Goal: Task Accomplishment & Management: Use online tool/utility

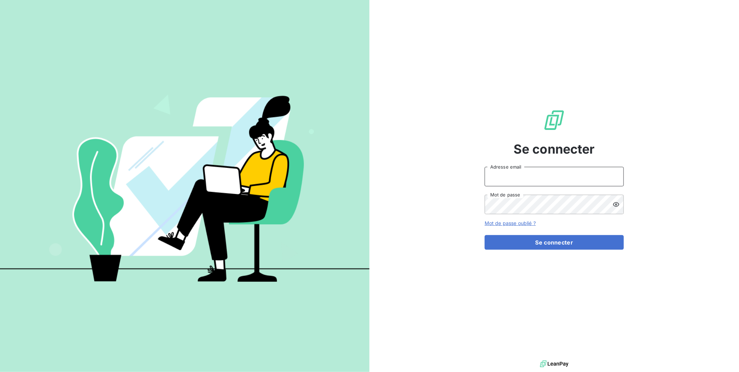
type input "[EMAIL_ADDRESS][DOMAIN_NAME]"
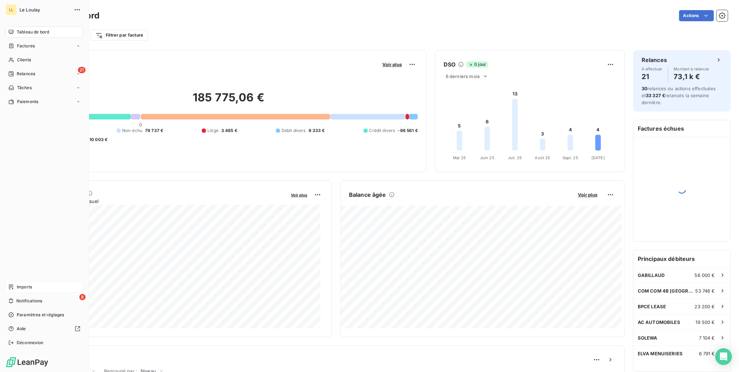
click at [25, 287] on span "Imports" at bounding box center [24, 287] width 15 height 6
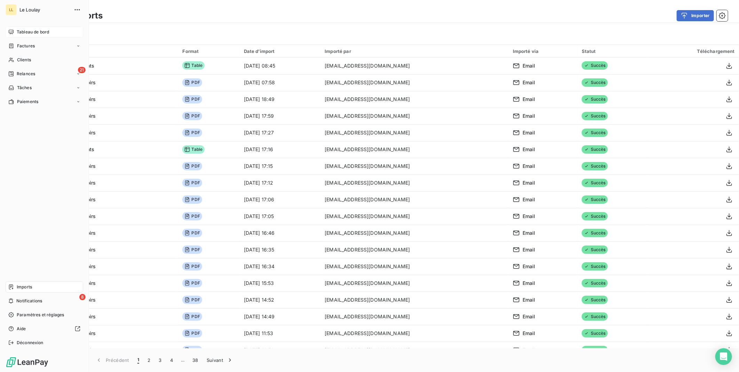
click at [29, 26] on div "Tableau de bord" at bounding box center [45, 31] width 78 height 11
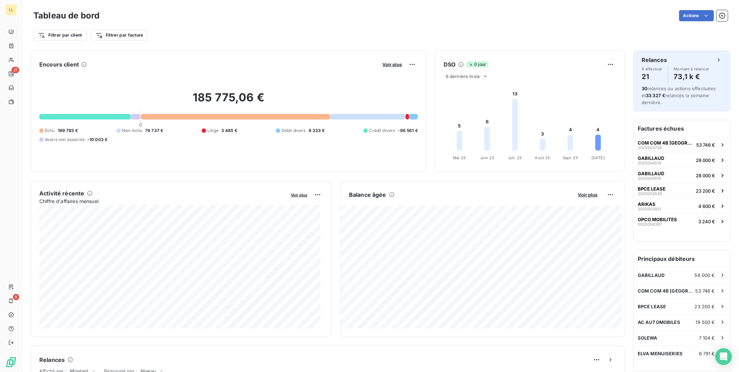
click at [321, 71] on div "185 775,06 € 0 Échu 199 785 € Non-échu 79 737 € Litige 3 485 € Débit divers 9 3…" at bounding box center [228, 116] width 379 height 93
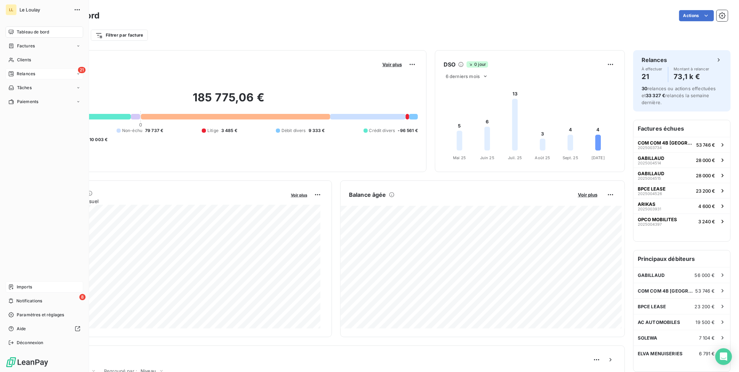
click at [23, 75] on span "Relances" at bounding box center [26, 74] width 18 height 6
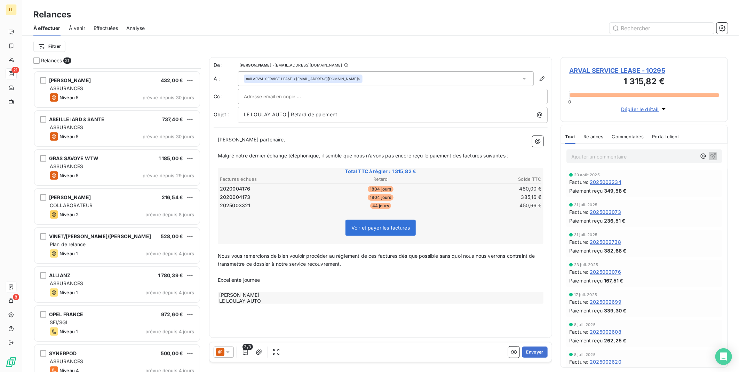
scroll to position [310, 0]
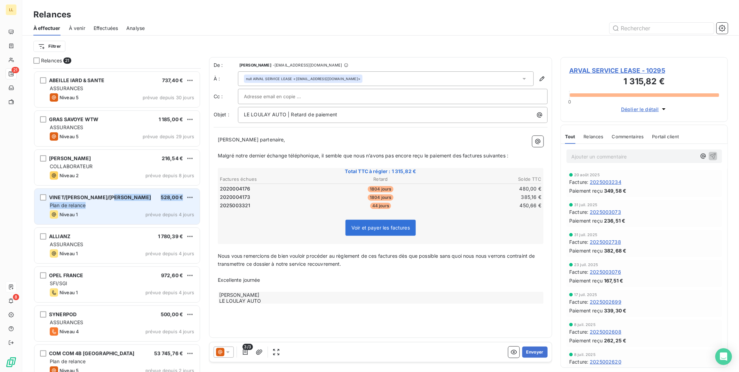
click at [118, 201] on div "VINET/[PERSON_NAME]/AMANDINE 528,00 € Plan de relance Niveau 1 prévue depuis 4 …" at bounding box center [116, 206] width 165 height 35
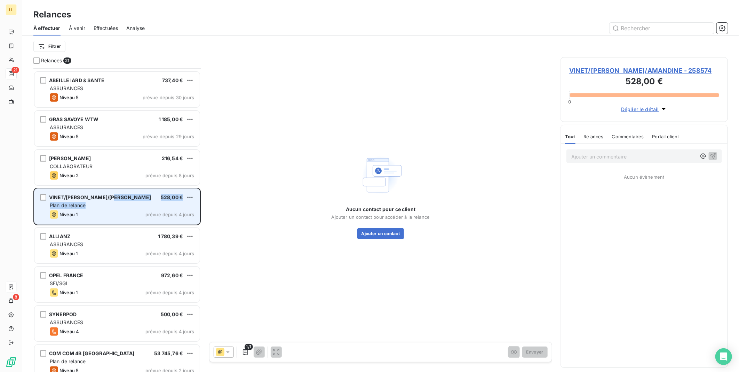
click at [98, 197] on span "VINET/[PERSON_NAME]/[PERSON_NAME]" at bounding box center [100, 197] width 102 height 6
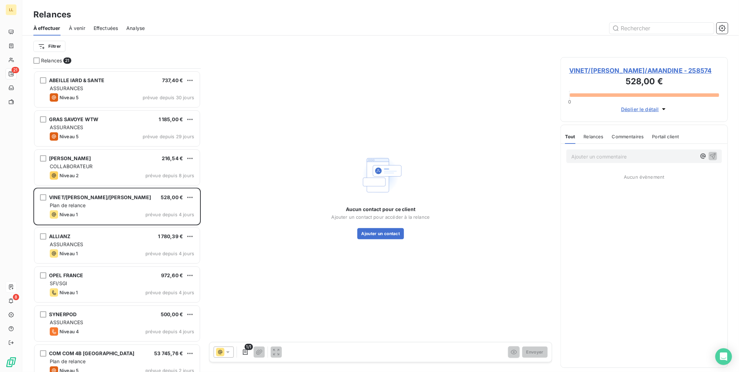
click at [622, 158] on p "Ajouter un commentaire ﻿" at bounding box center [633, 156] width 125 height 9
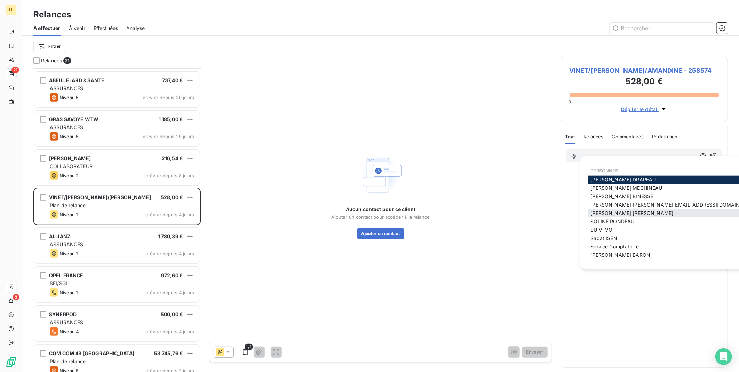
click at [620, 212] on span "[PERSON_NAME]" at bounding box center [632, 213] width 83 height 6
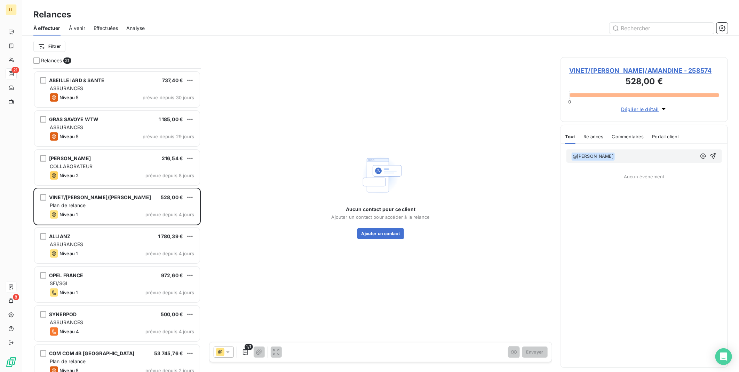
click at [634, 154] on p "﻿ @ [PERSON_NAME] ﻿ ﻿" at bounding box center [633, 156] width 125 height 8
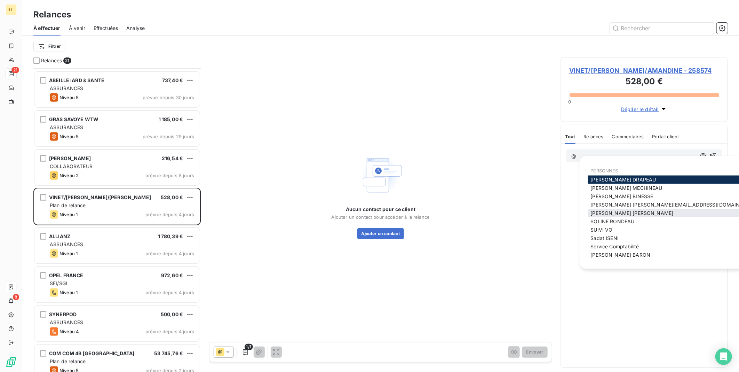
click at [616, 211] on span "[PERSON_NAME]" at bounding box center [632, 213] width 83 height 6
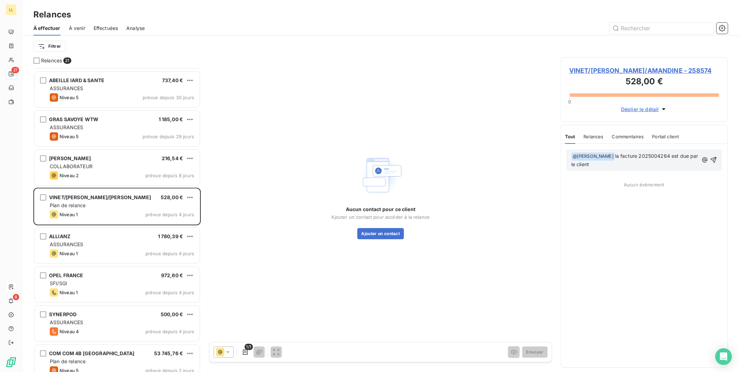
click at [606, 165] on p "﻿ @ [PERSON_NAME] ﻿ la facture 2025004264 est due par le client" at bounding box center [634, 160] width 127 height 16
click at [712, 158] on icon "button" at bounding box center [713, 159] width 7 height 7
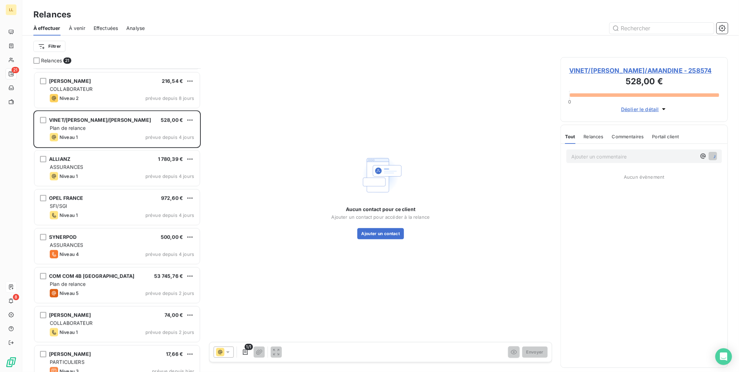
scroll to position [426, 0]
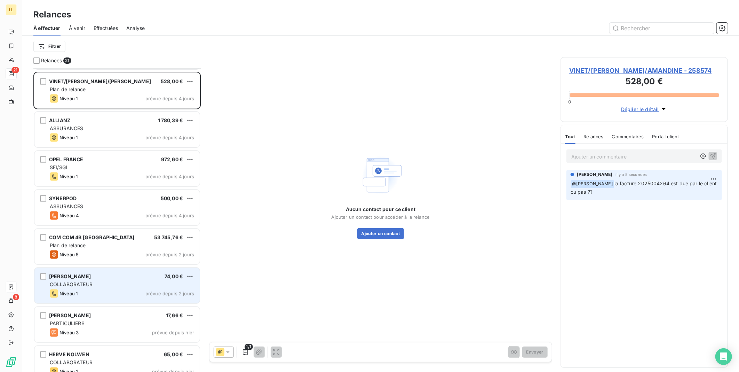
click at [109, 279] on div "[PERSON_NAME] 74,00 €" at bounding box center [122, 276] width 144 height 6
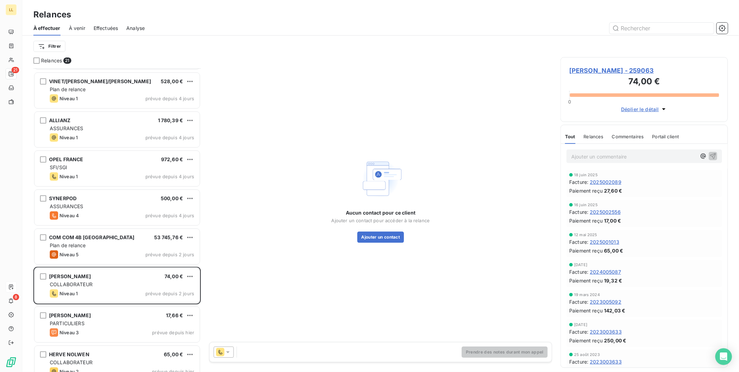
click at [229, 353] on icon at bounding box center [227, 351] width 7 height 7
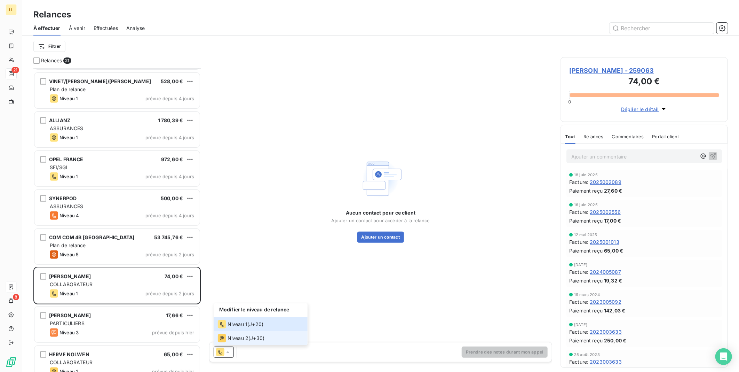
click at [231, 341] on span "Niveau 2" at bounding box center [238, 337] width 21 height 7
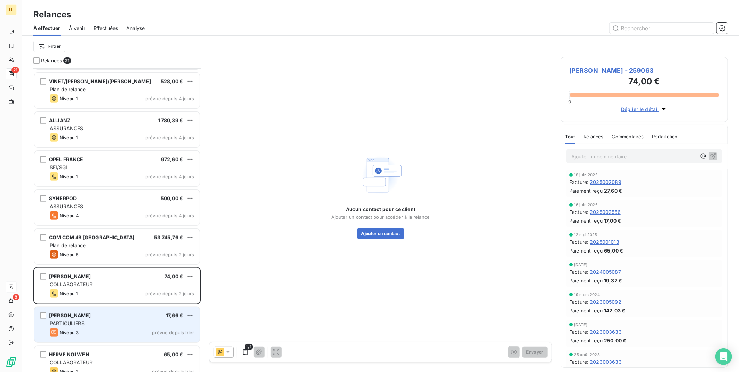
click at [112, 322] on div "PARTICULIERS" at bounding box center [122, 323] width 144 height 7
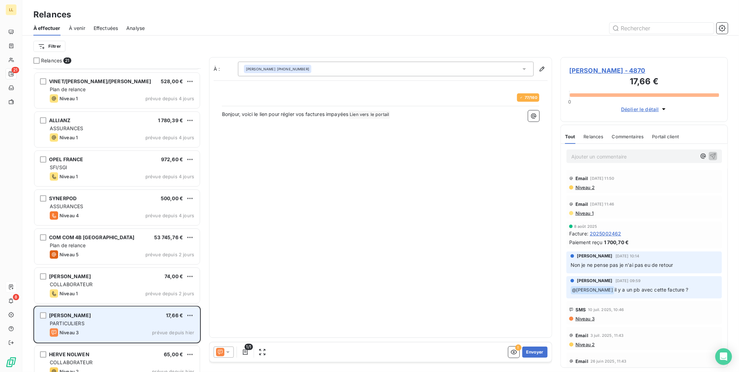
scroll to position [298, 161]
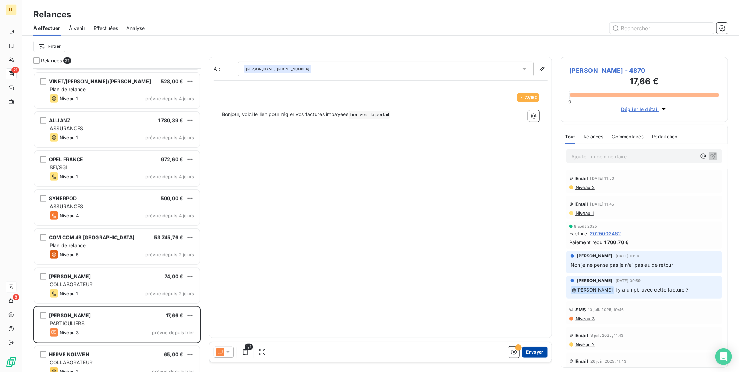
click at [537, 354] on button "Envoyer" at bounding box center [534, 351] width 25 height 11
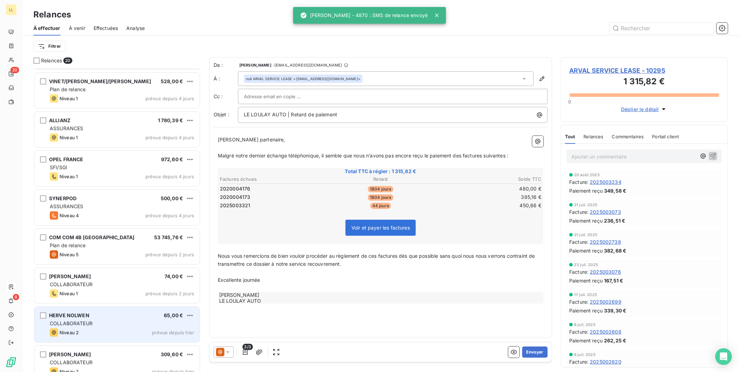
click at [118, 328] on div "Niveau 2 prévue depuis hier" at bounding box center [122, 332] width 144 height 8
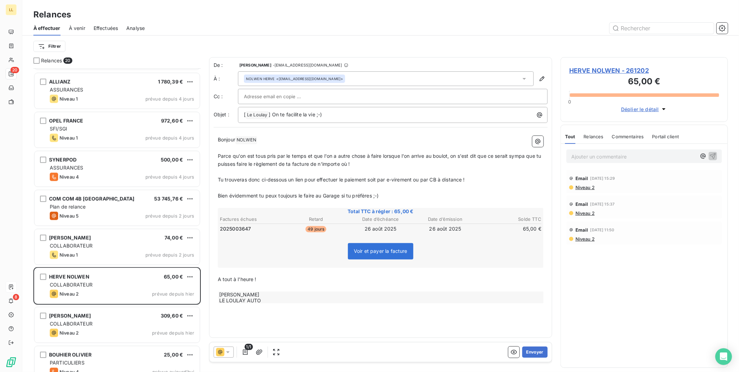
scroll to position [476, 0]
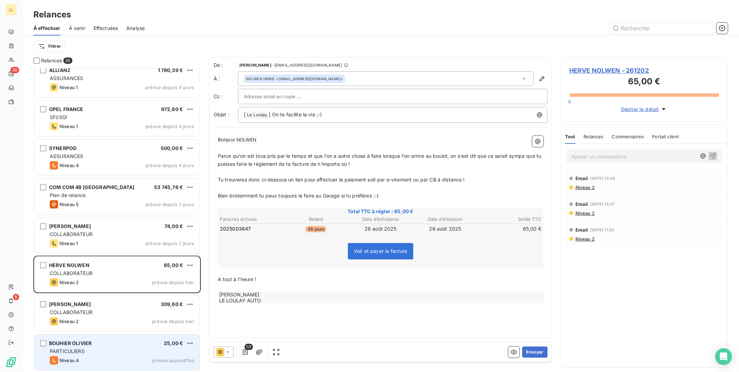
click at [120, 346] on div "[PERSON_NAME] 25,00 €" at bounding box center [122, 343] width 144 height 6
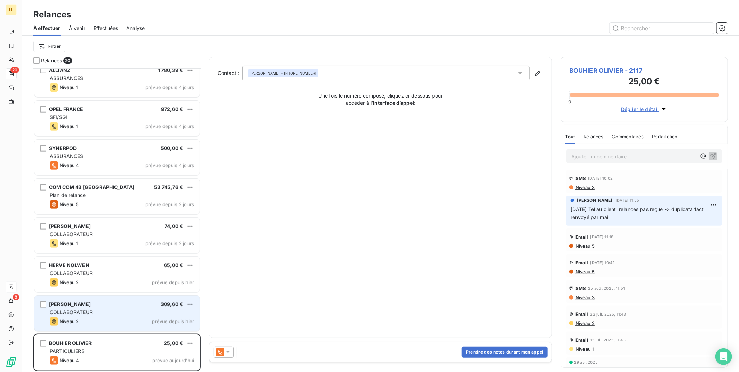
click at [121, 315] on div "COLLABORATEUR" at bounding box center [122, 312] width 144 height 7
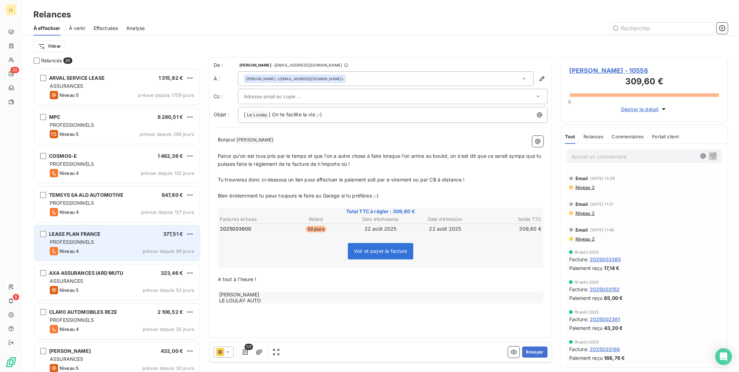
click at [101, 242] on div "PROFESSIONNELS" at bounding box center [122, 241] width 144 height 7
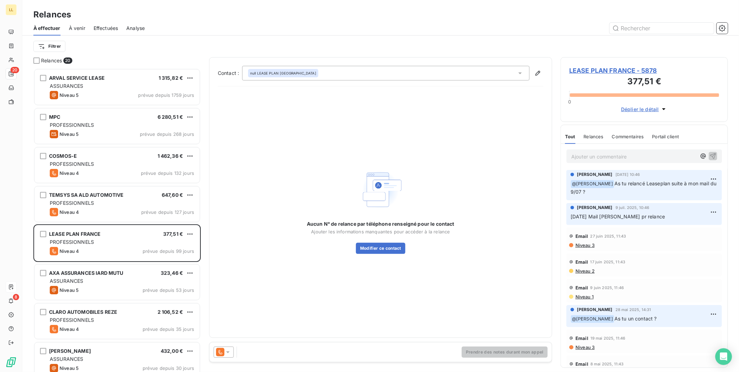
click at [579, 159] on p "Ajouter un commentaire ﻿" at bounding box center [633, 156] width 125 height 9
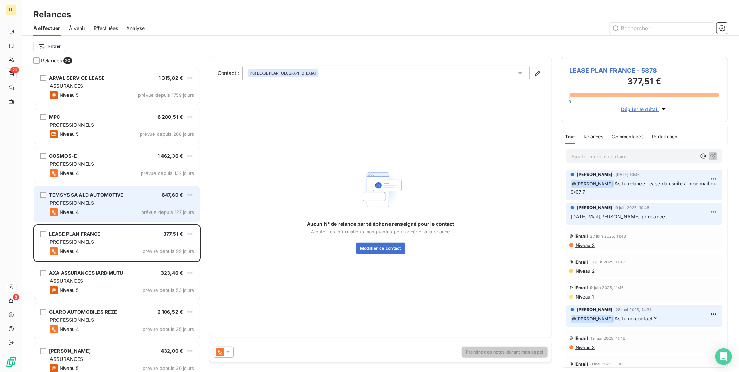
click at [169, 208] on div "Niveau 4 prévue depuis 127 jours" at bounding box center [122, 212] width 144 height 8
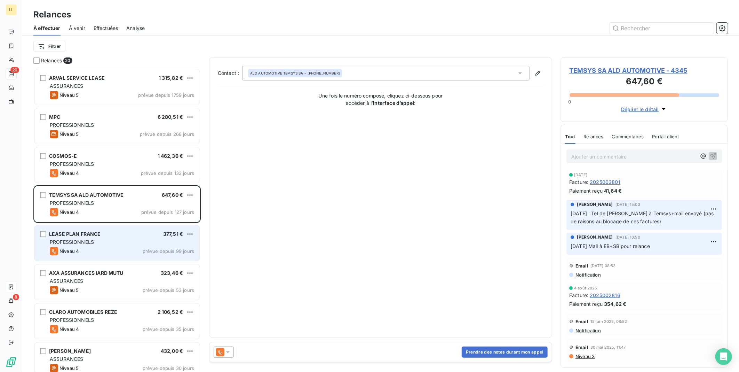
click at [167, 248] on span "prévue depuis 99 jours" at bounding box center [169, 251] width 52 height 6
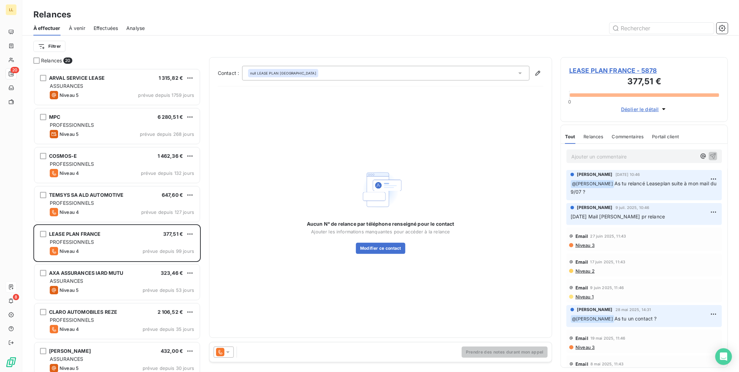
click at [228, 356] on div at bounding box center [224, 351] width 20 height 11
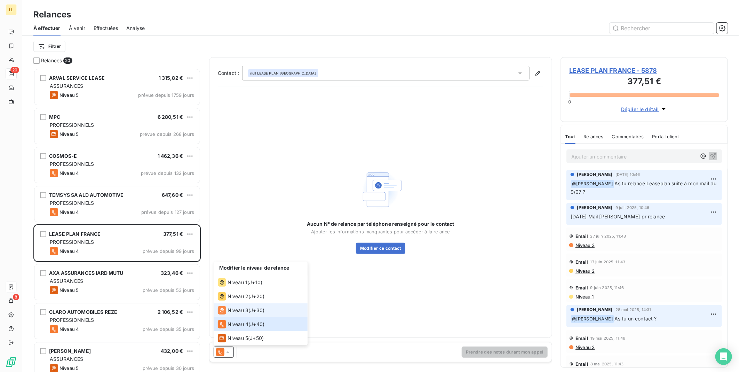
click at [235, 312] on span "Niveau 3" at bounding box center [238, 310] width 21 height 7
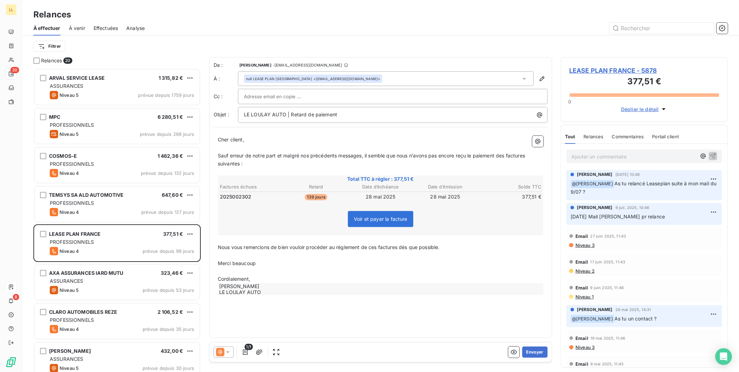
click at [579, 157] on p "Ajouter un commentaire ﻿" at bounding box center [633, 156] width 125 height 9
